Goal: Transaction & Acquisition: Purchase product/service

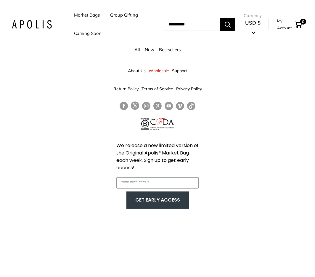
click at [87, 14] on link "Market Bags" at bounding box center [87, 15] width 26 height 8
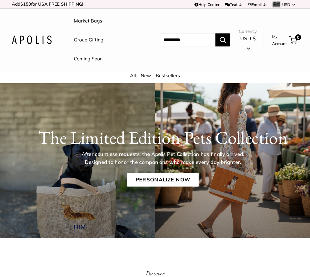
click at [97, 20] on link "Market Bags" at bounding box center [88, 21] width 28 height 9
click at [169, 181] on link "Personalize Now" at bounding box center [163, 180] width 72 height 14
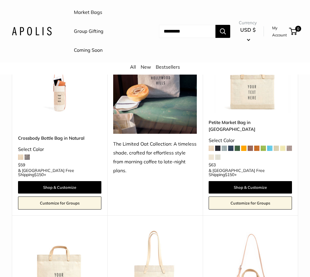
scroll to position [1243, 0]
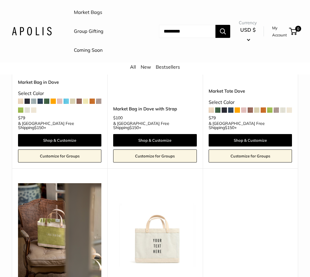
scroll to position [2692, 0]
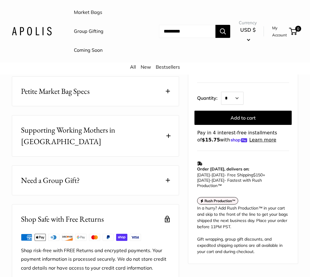
scroll to position [503, 0]
